Goal: Task Accomplishment & Management: Use online tool/utility

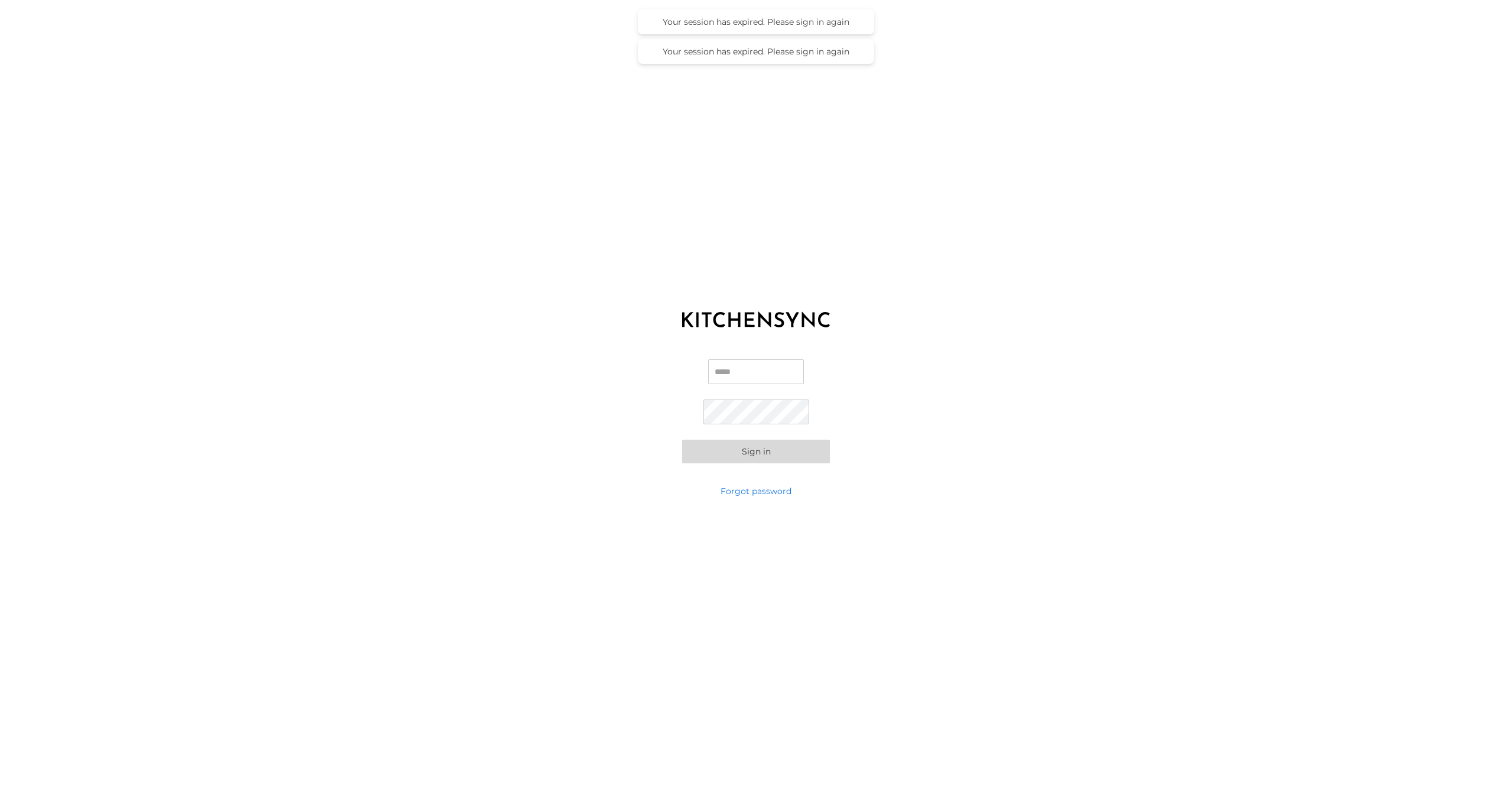
type input "**********"
click at [716, 455] on button "Sign in" at bounding box center [755, 451] width 148 height 24
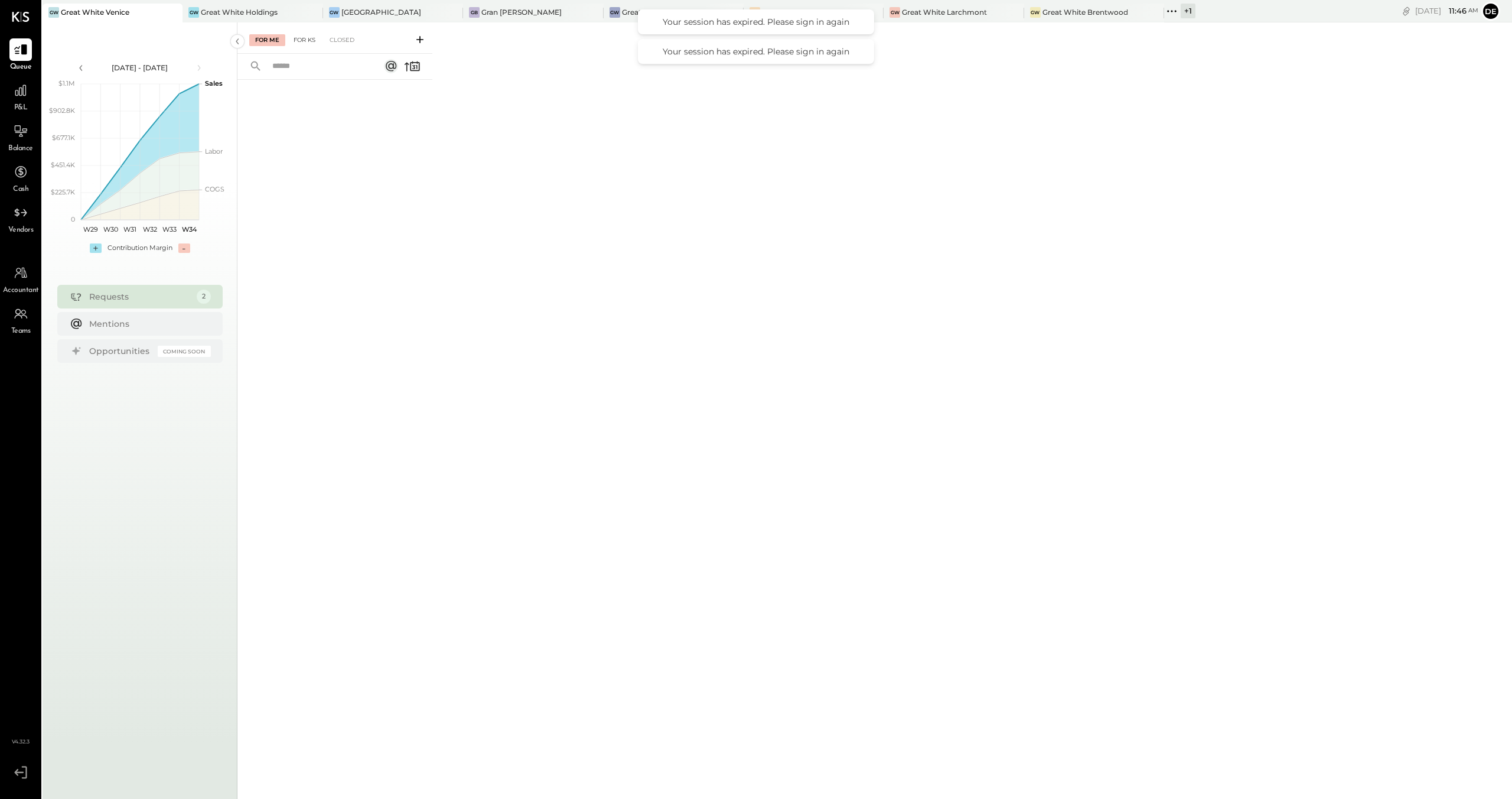
click at [294, 39] on div "For KS" at bounding box center [304, 40] width 34 height 12
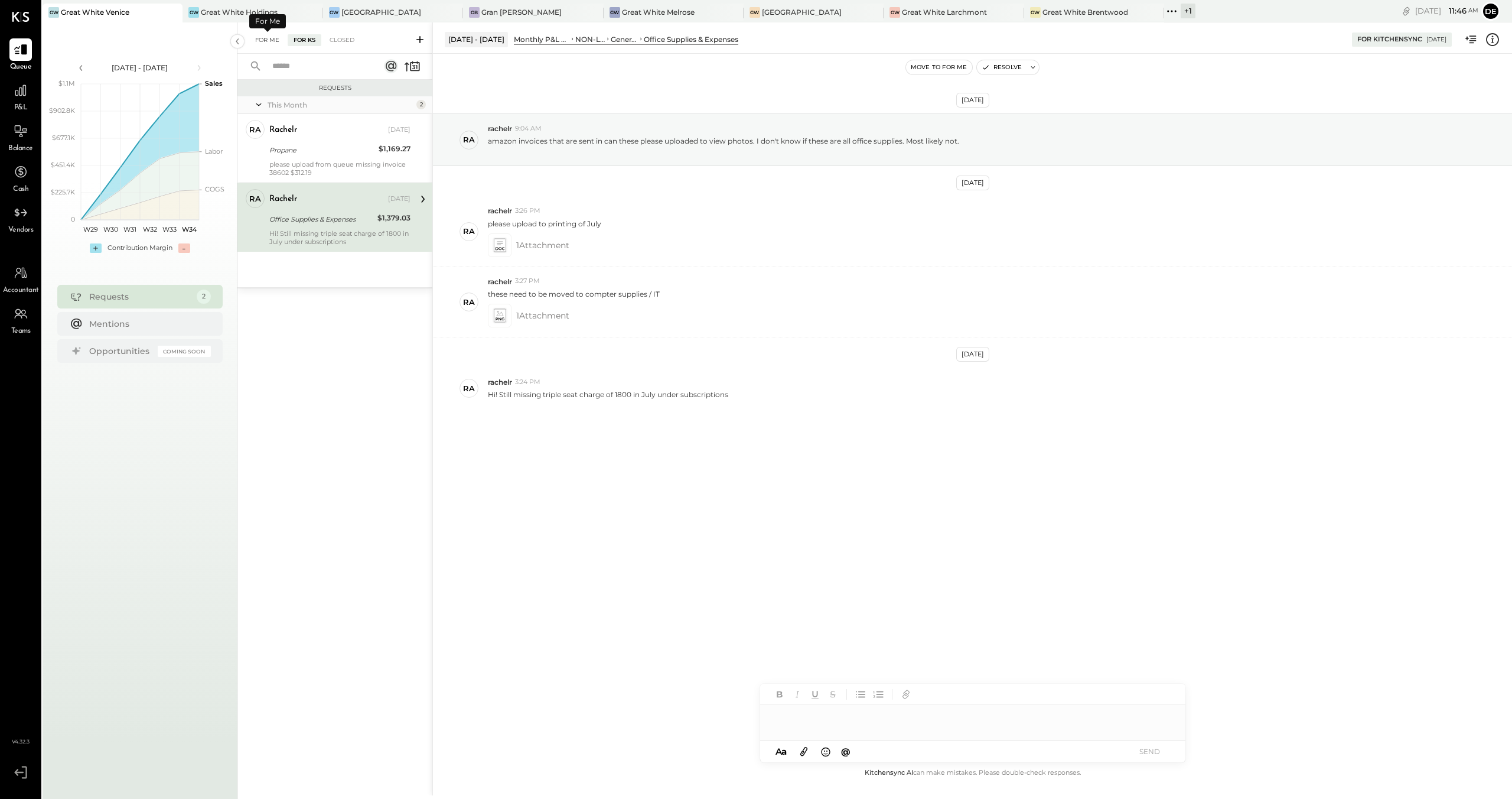
click at [280, 38] on div "For Me" at bounding box center [267, 40] width 36 height 12
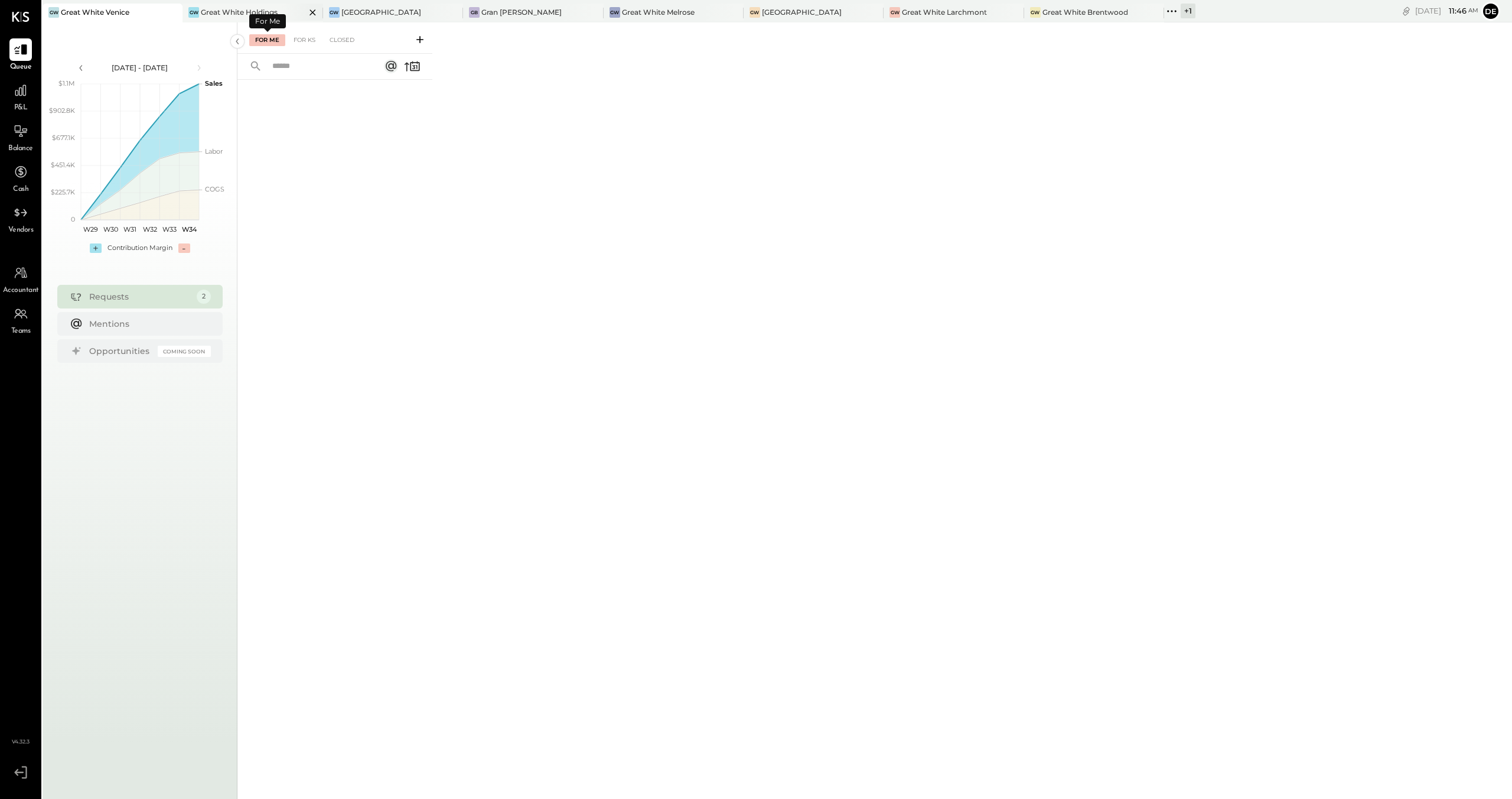
click at [235, 11] on div "Great White Holdings" at bounding box center [238, 12] width 76 height 10
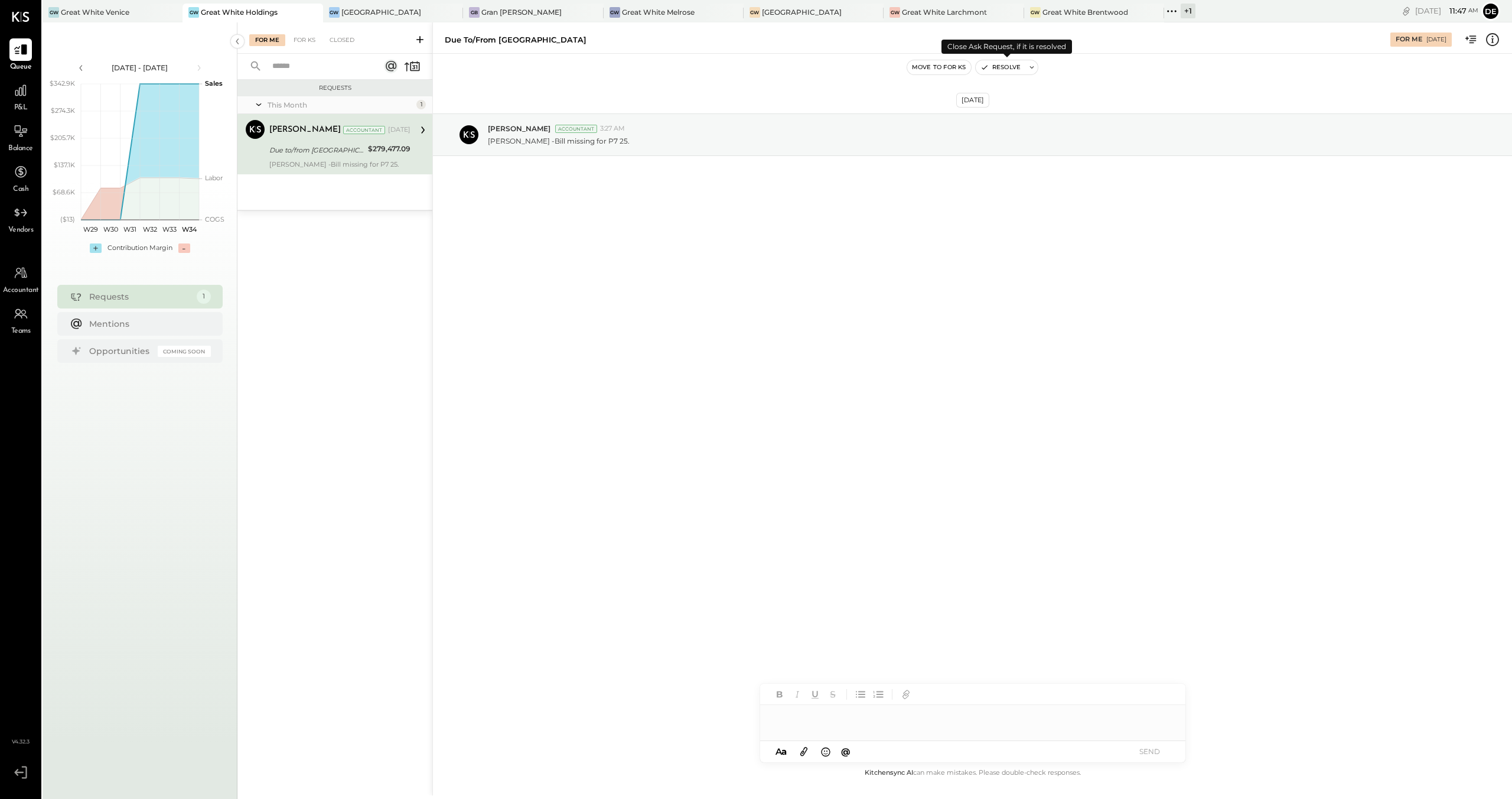
click at [979, 64] on button "Resolve" at bounding box center [1000, 68] width 50 height 14
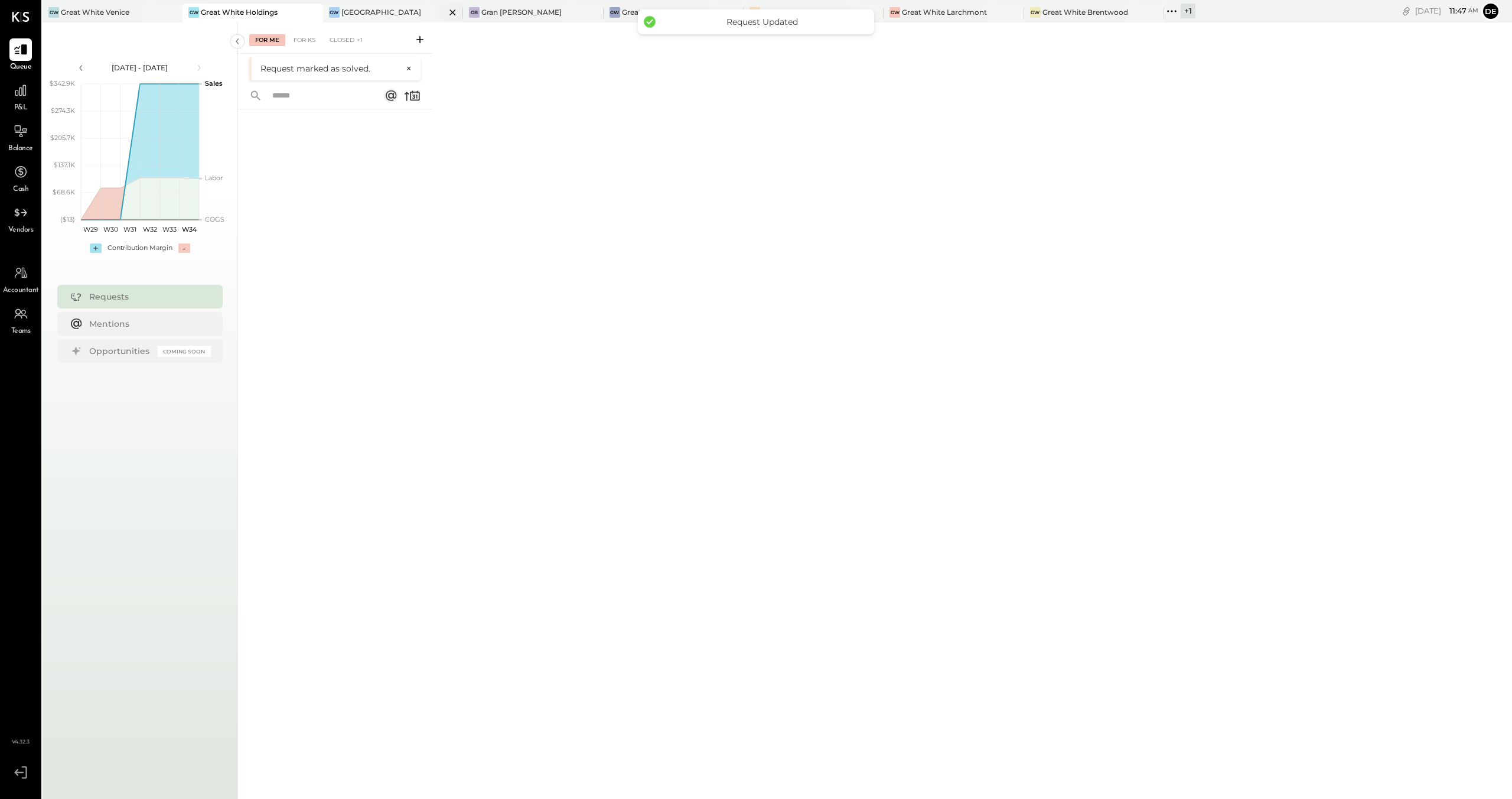
click at [397, 9] on div "[GEOGRAPHIC_DATA]" at bounding box center [381, 12] width 79 height 10
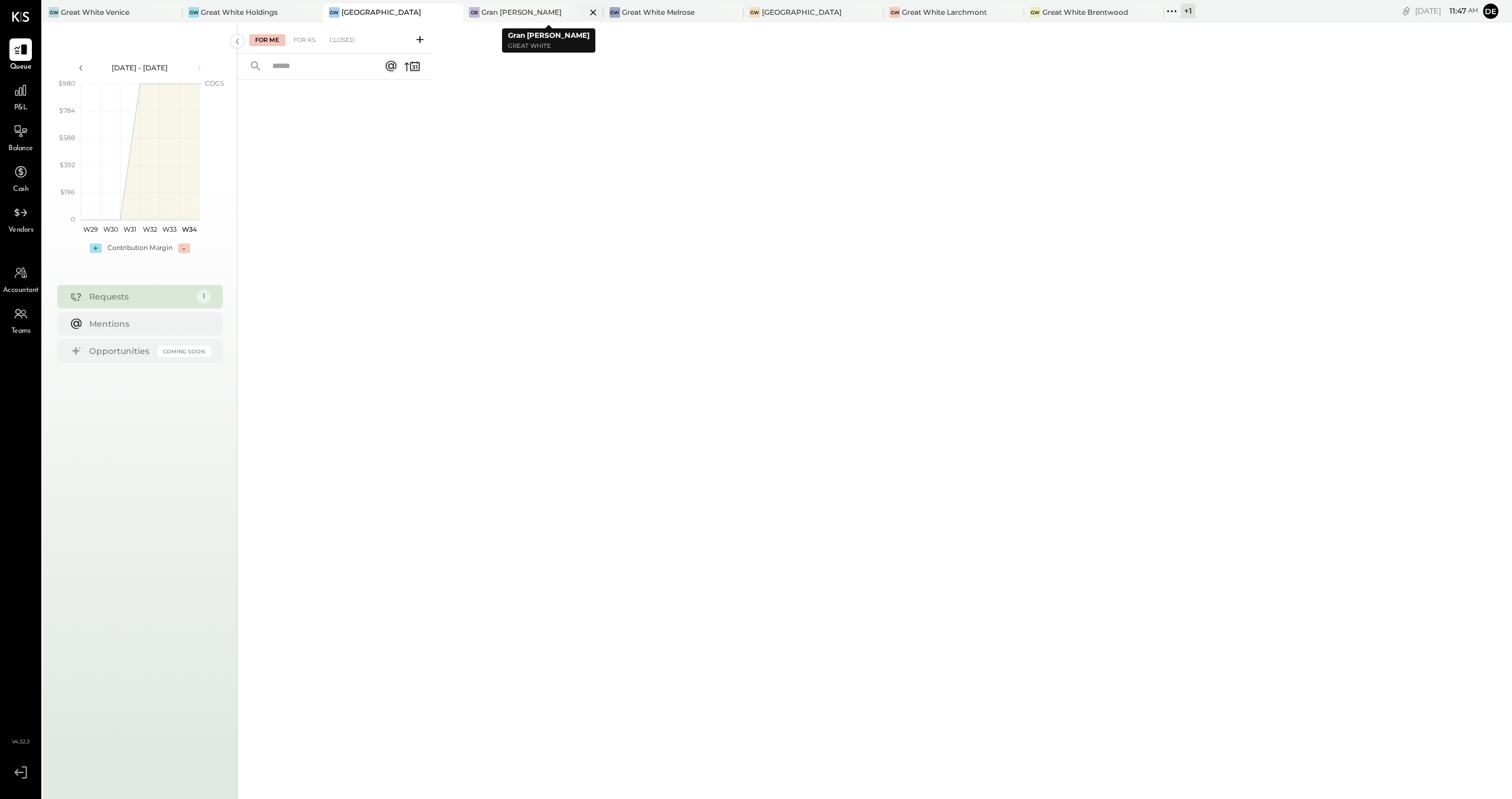
click at [548, 9] on div "GB Gran [PERSON_NAME]" at bounding box center [524, 12] width 122 height 11
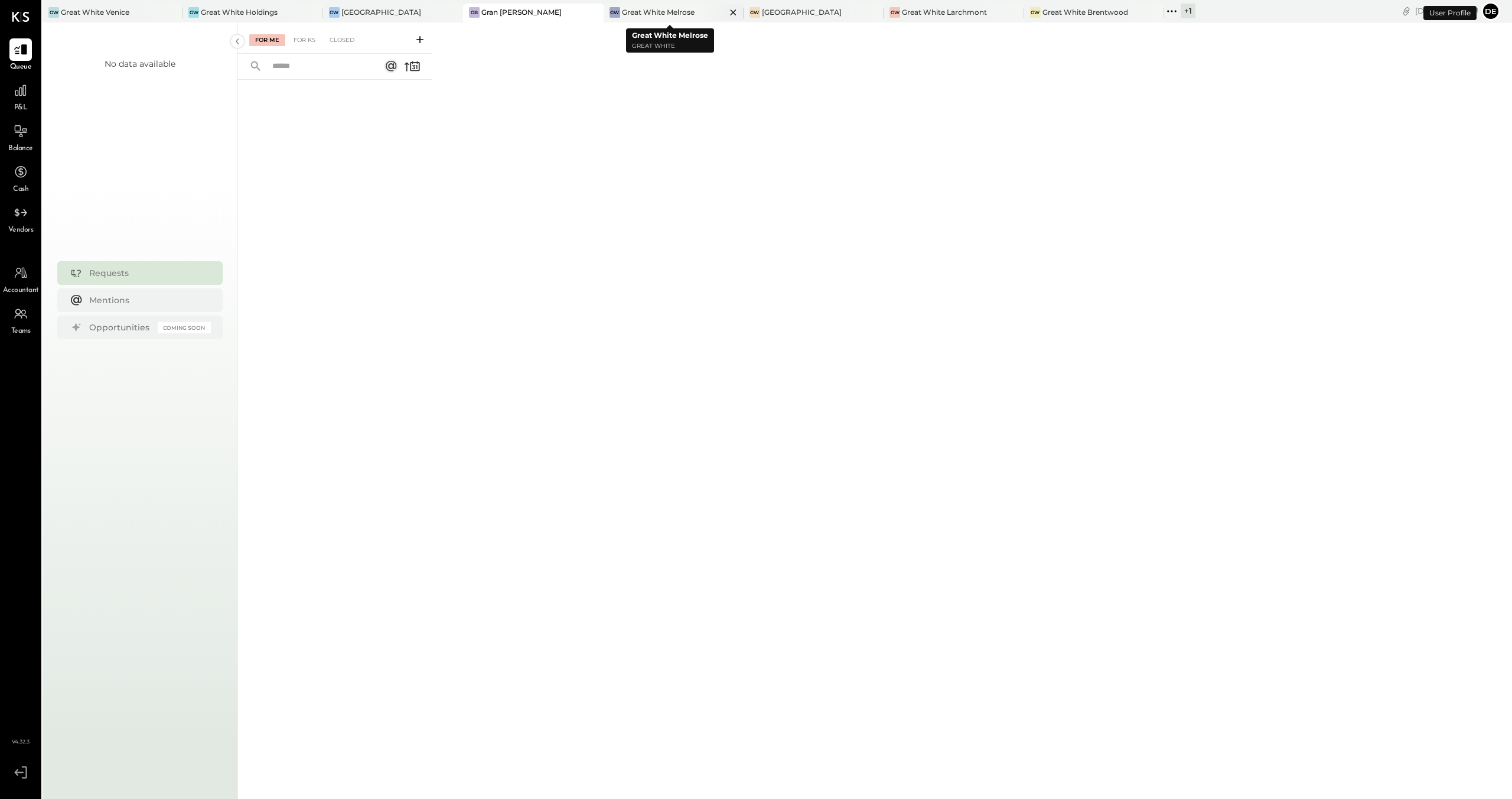
click at [656, 13] on div "Great White Melrose" at bounding box center [658, 12] width 73 height 10
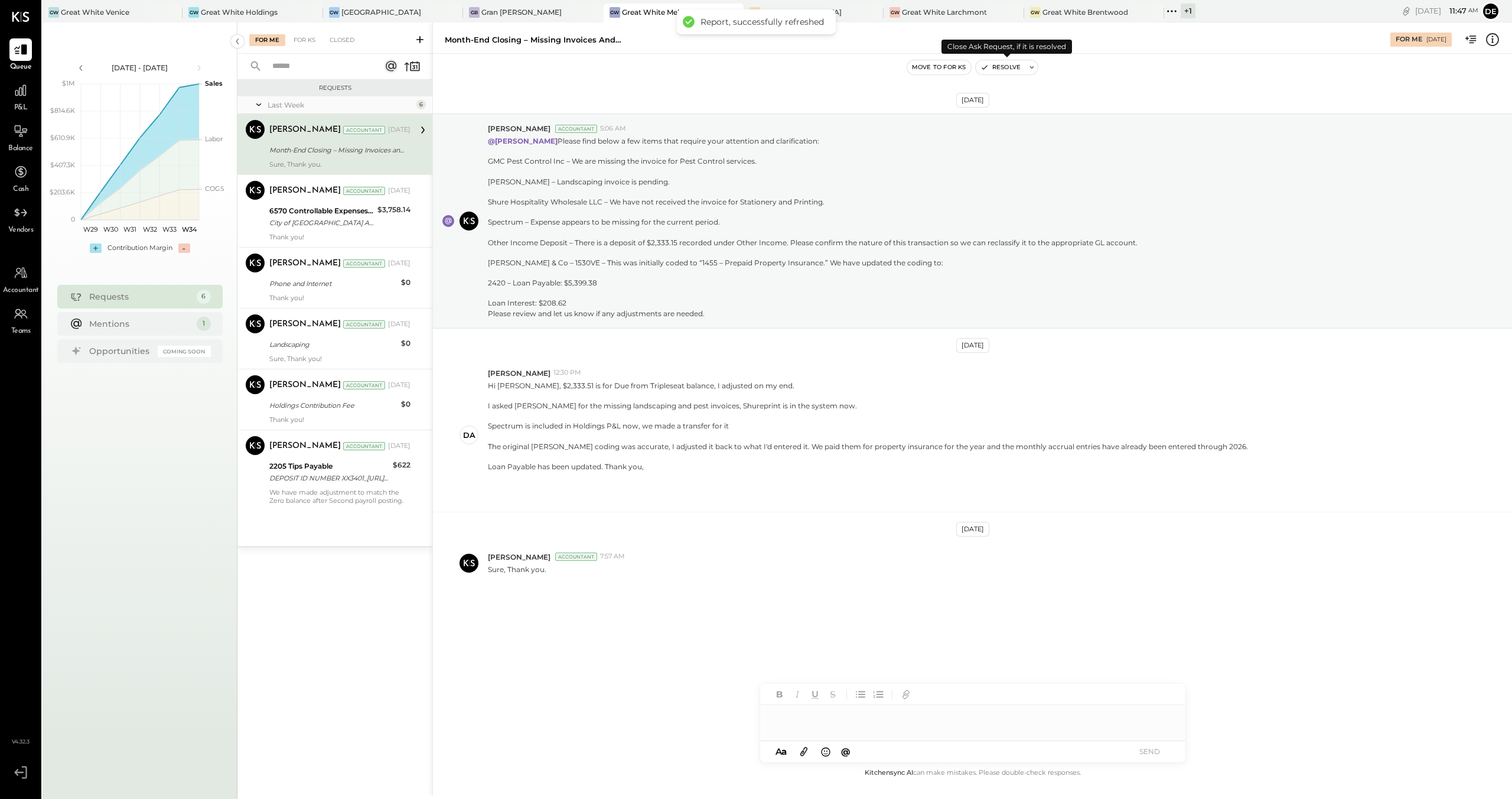
click at [982, 69] on icon "button" at bounding box center [983, 68] width 5 height 4
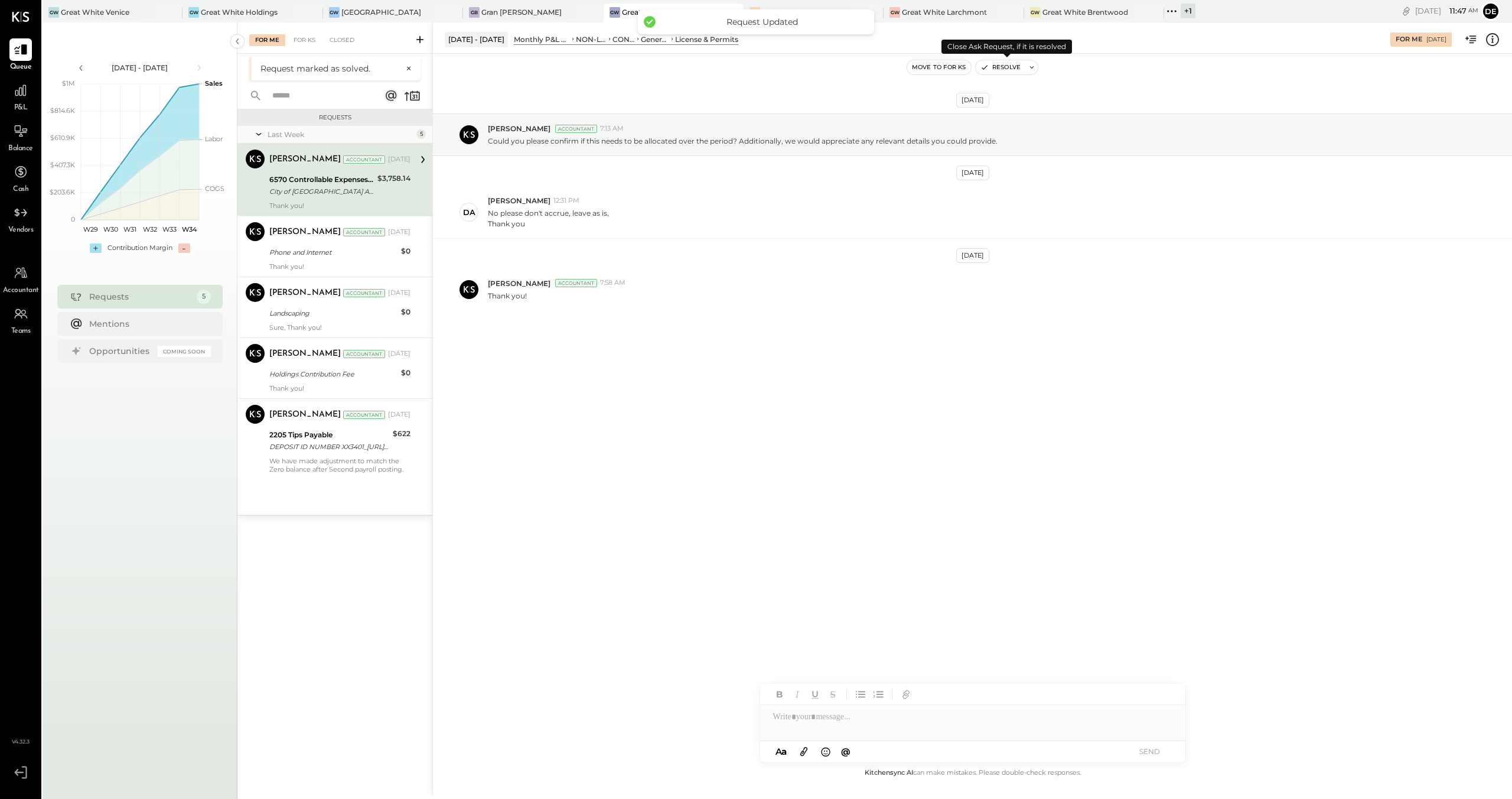
click at [981, 70] on icon "button" at bounding box center [984, 68] width 8 height 8
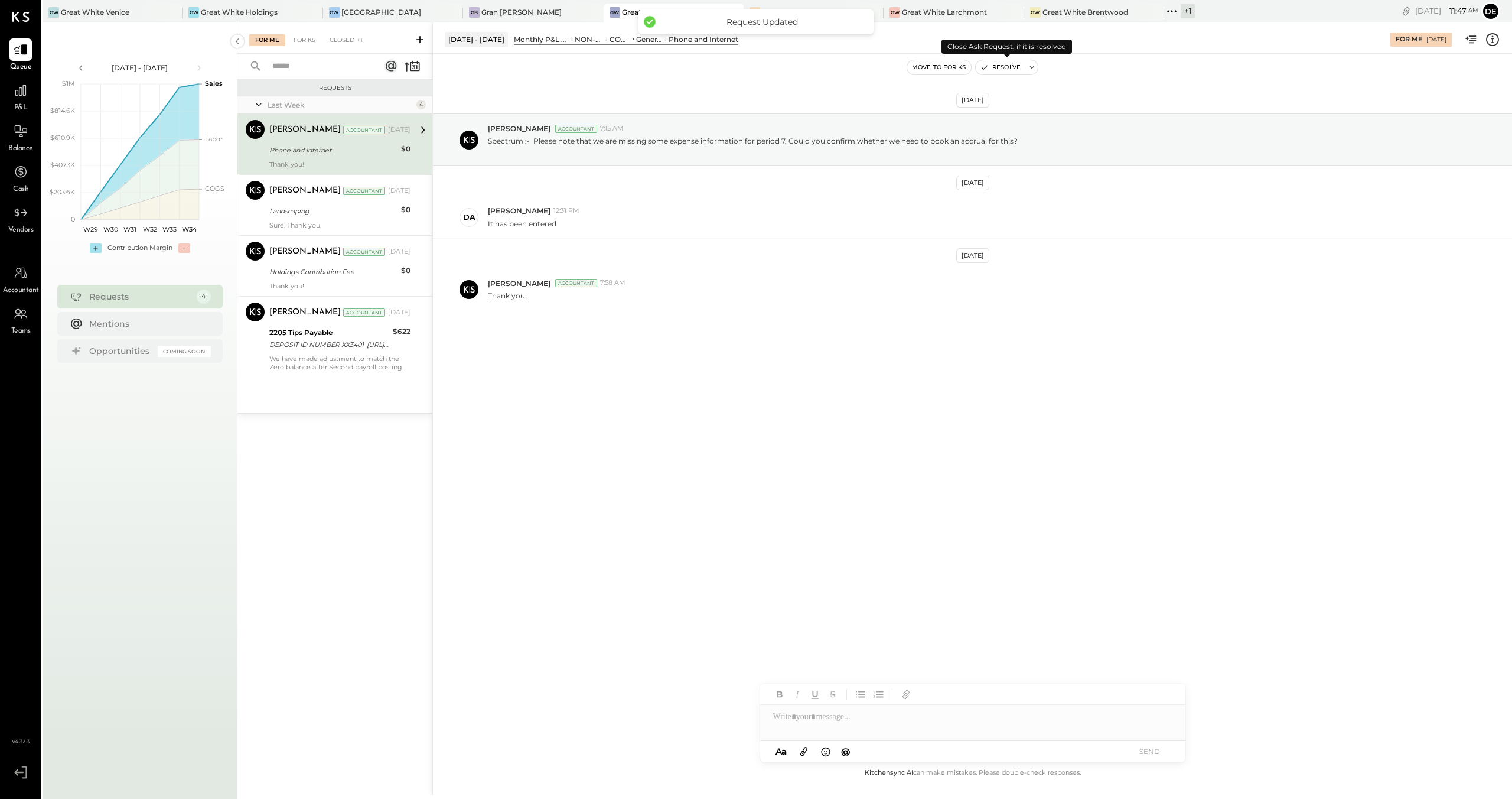
click at [983, 68] on icon "button" at bounding box center [983, 68] width 5 height 4
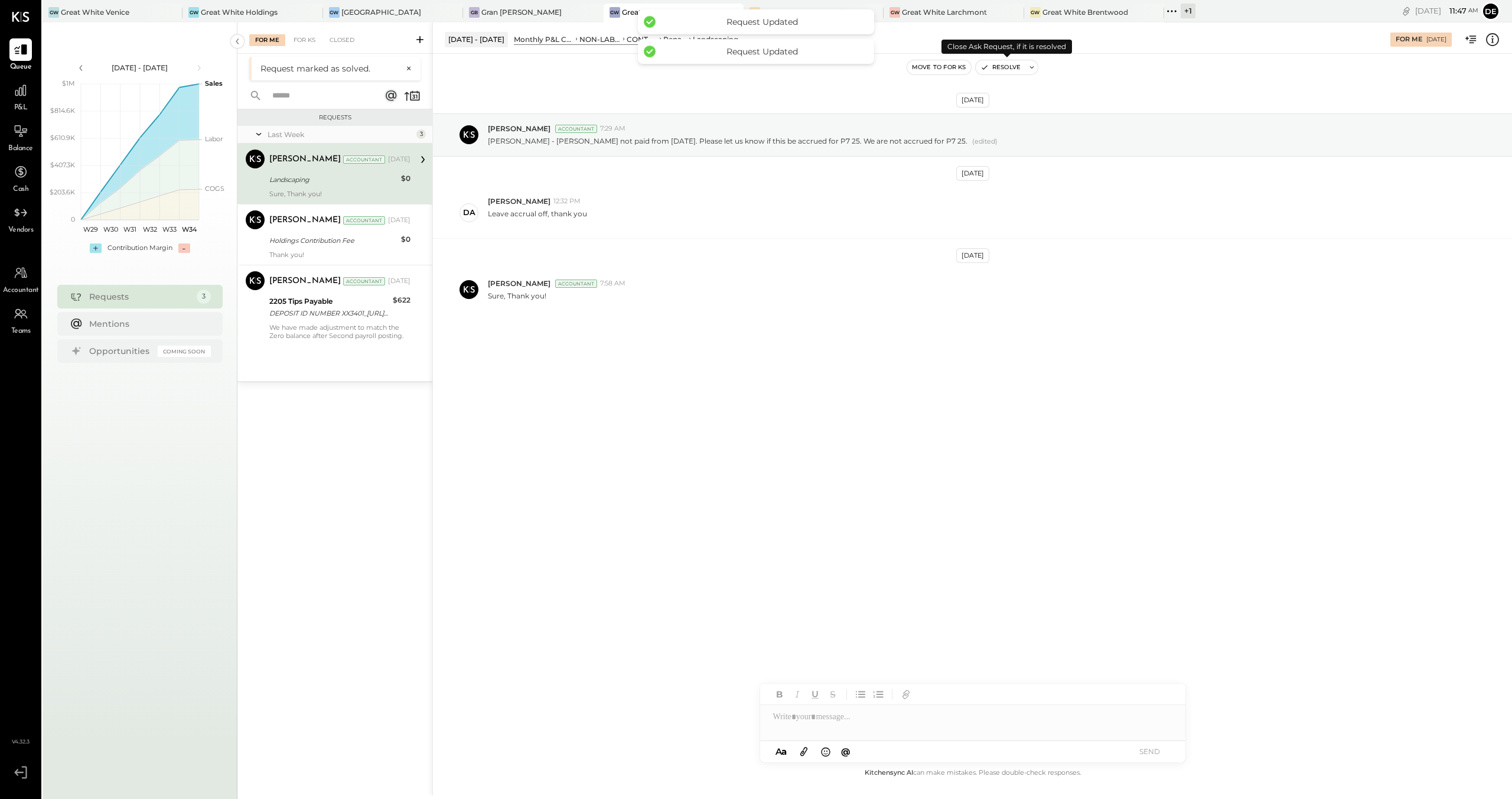
click at [983, 69] on icon "button" at bounding box center [984, 68] width 8 height 8
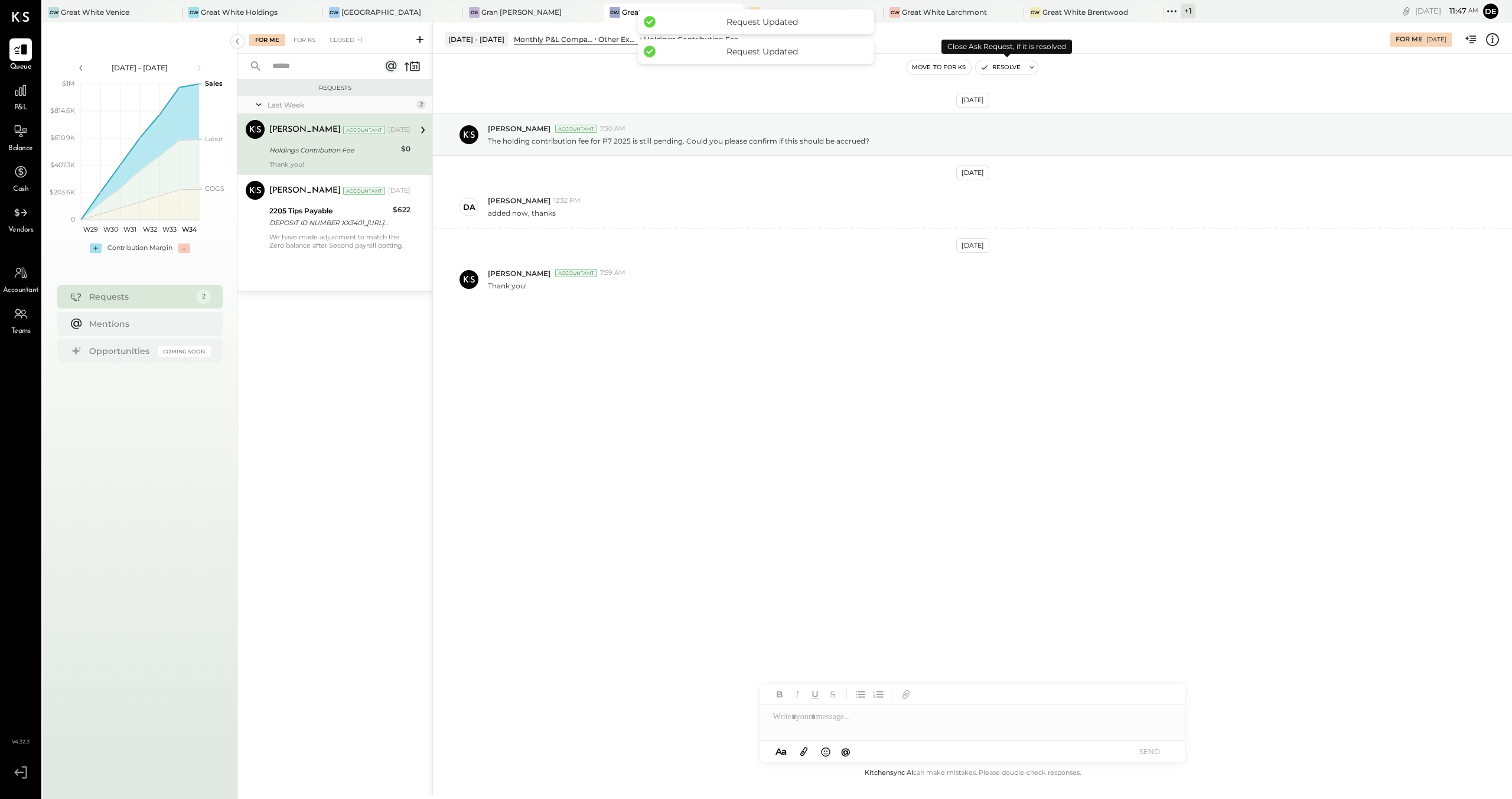
click at [983, 69] on icon "button" at bounding box center [984, 68] width 8 height 8
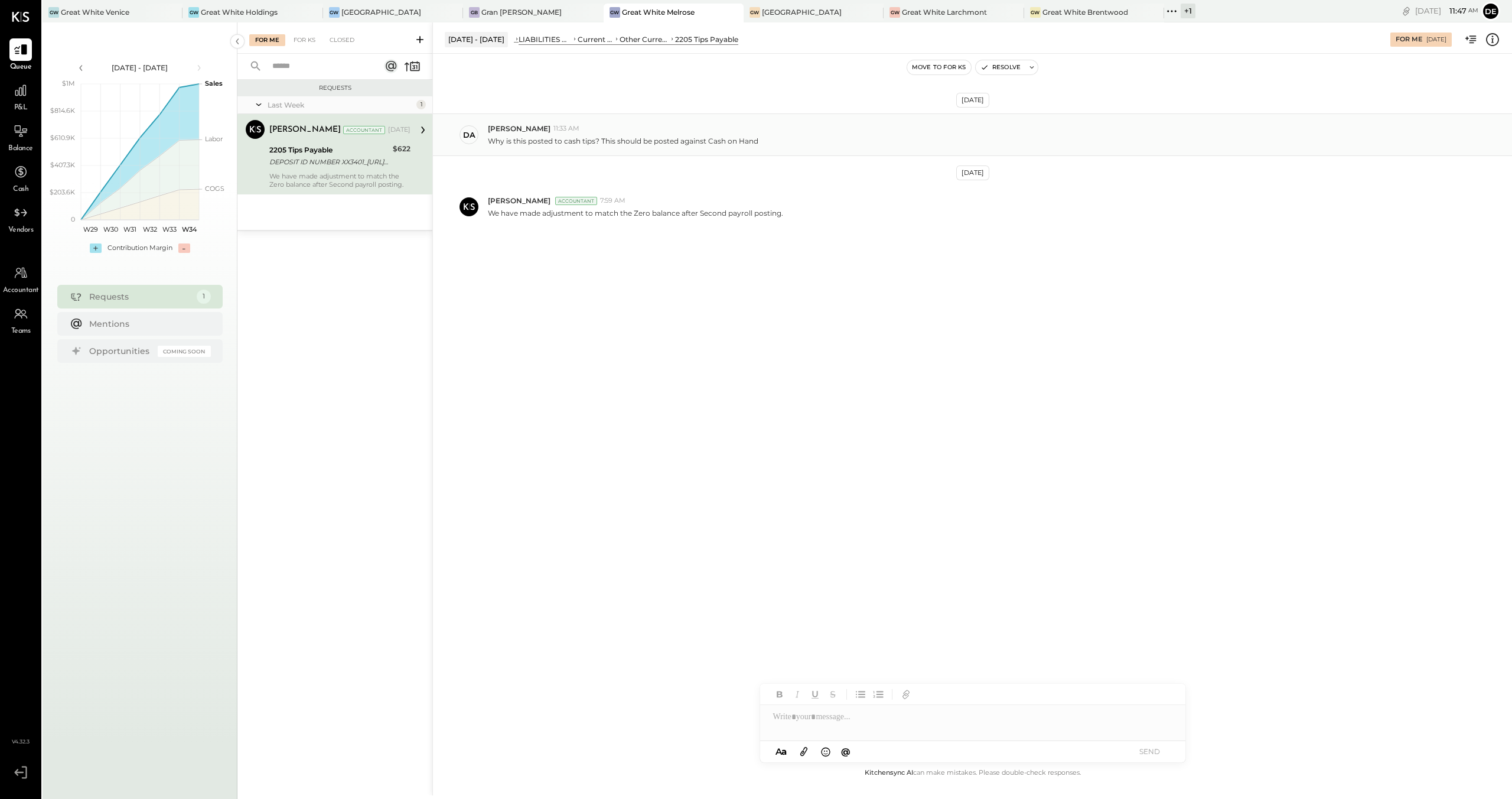
click at [641, 136] on p "Why is this posted to cash tips? This should be posted against Cash on Hand" at bounding box center [623, 141] width 270 height 10
click at [808, 720] on div at bounding box center [973, 717] width 425 height 24
